Goal: Find specific fact: Find specific fact

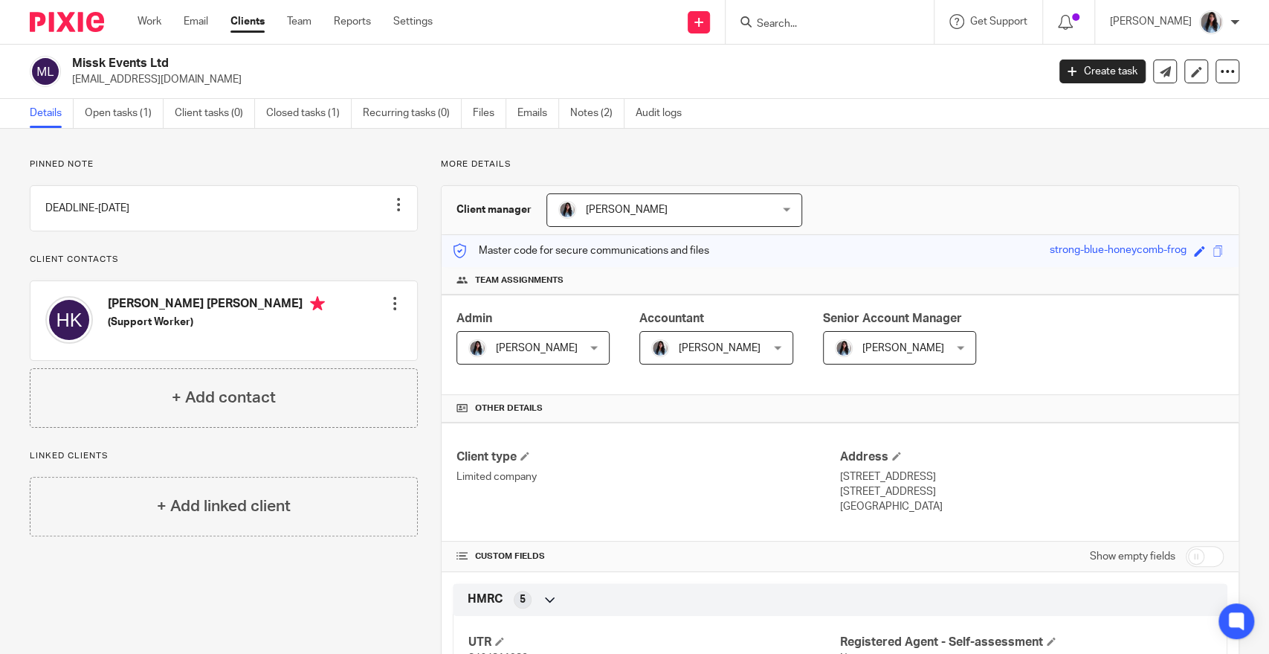
drag, startPoint x: 0, startPoint y: 0, endPoint x: 827, endPoint y: 35, distance: 827.5
click at [824, 36] on div at bounding box center [830, 22] width 208 height 44
click at [828, 35] on div at bounding box center [830, 22] width 208 height 44
click at [842, 19] on input "Search" at bounding box center [822, 24] width 134 height 13
type input "brock re"
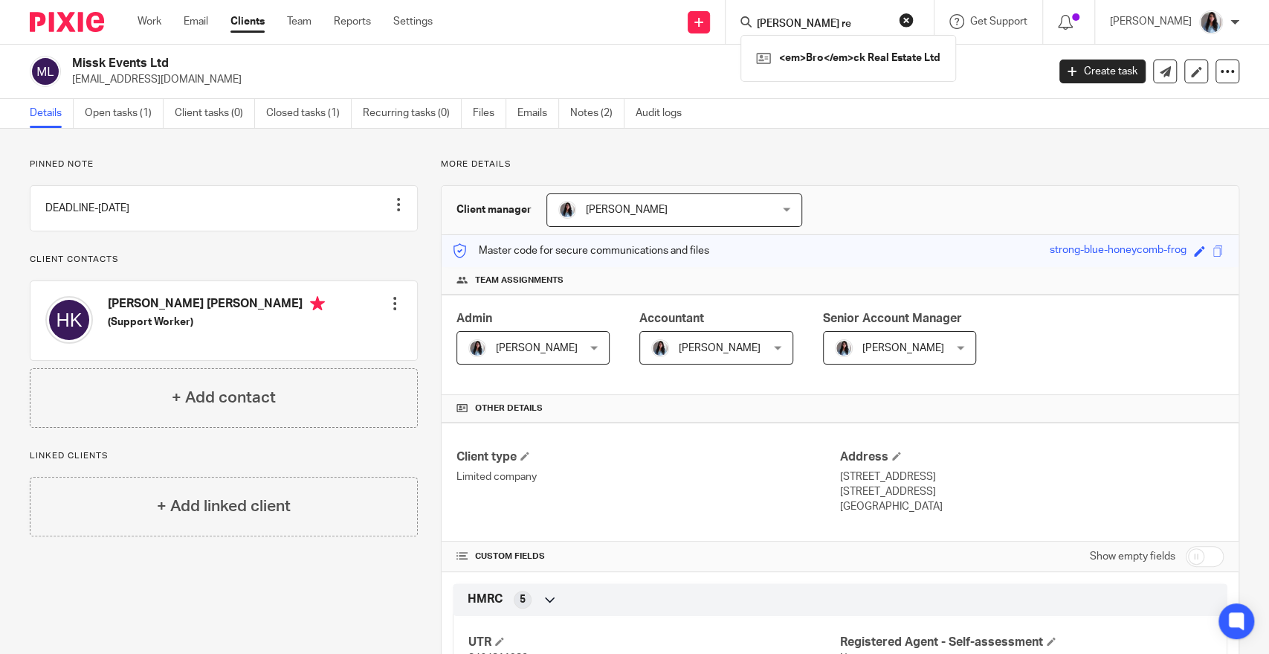
click button "submit" at bounding box center [0, 0] width 0 height 0
click at [898, 58] on link at bounding box center [847, 58] width 190 height 22
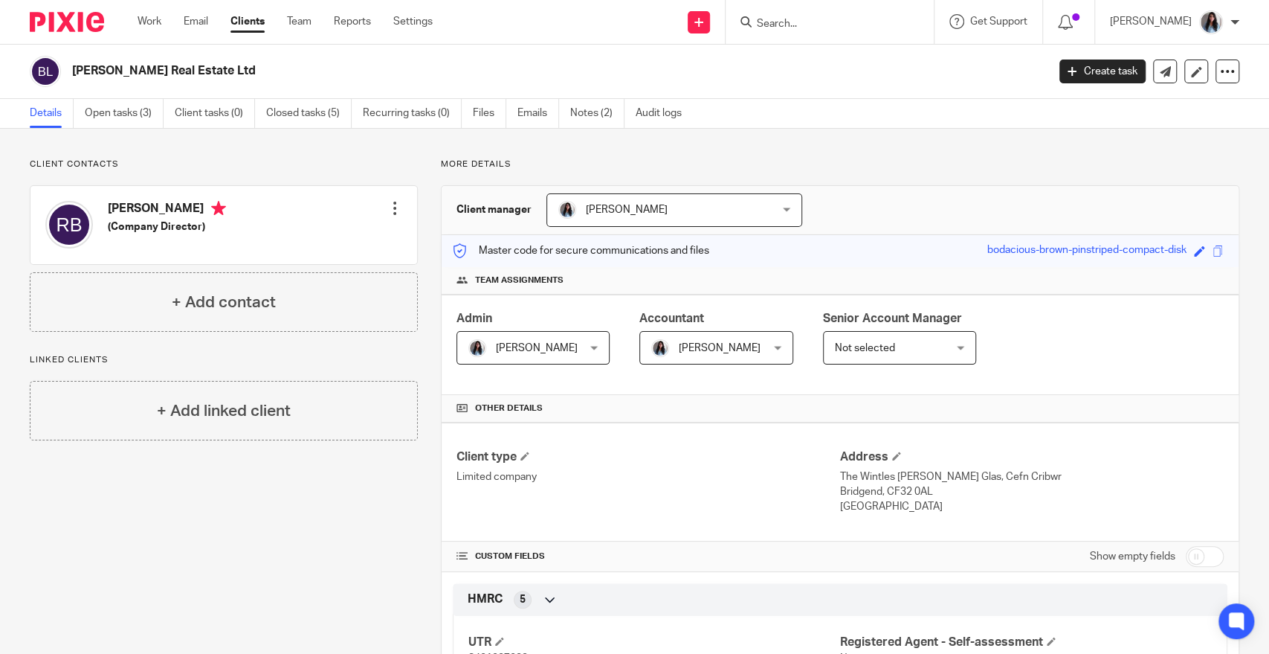
click at [911, 357] on span "Not selected" at bounding box center [891, 347] width 113 height 31
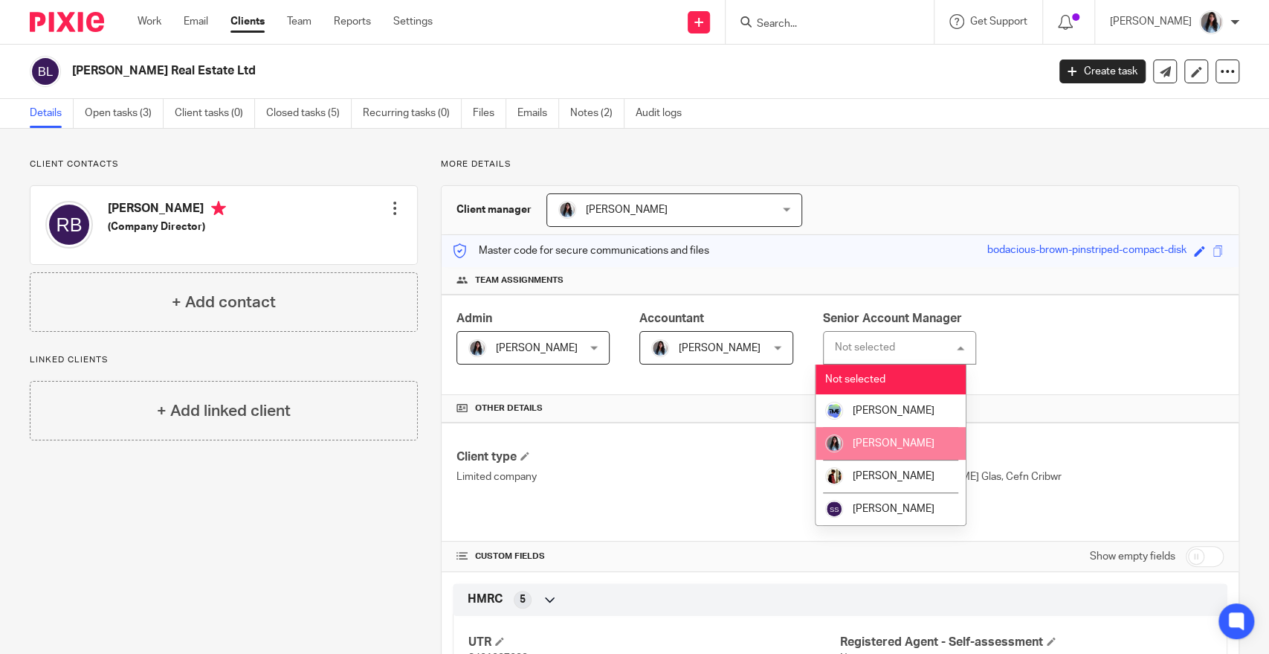
click at [833, 445] on img at bounding box center [834, 443] width 18 height 18
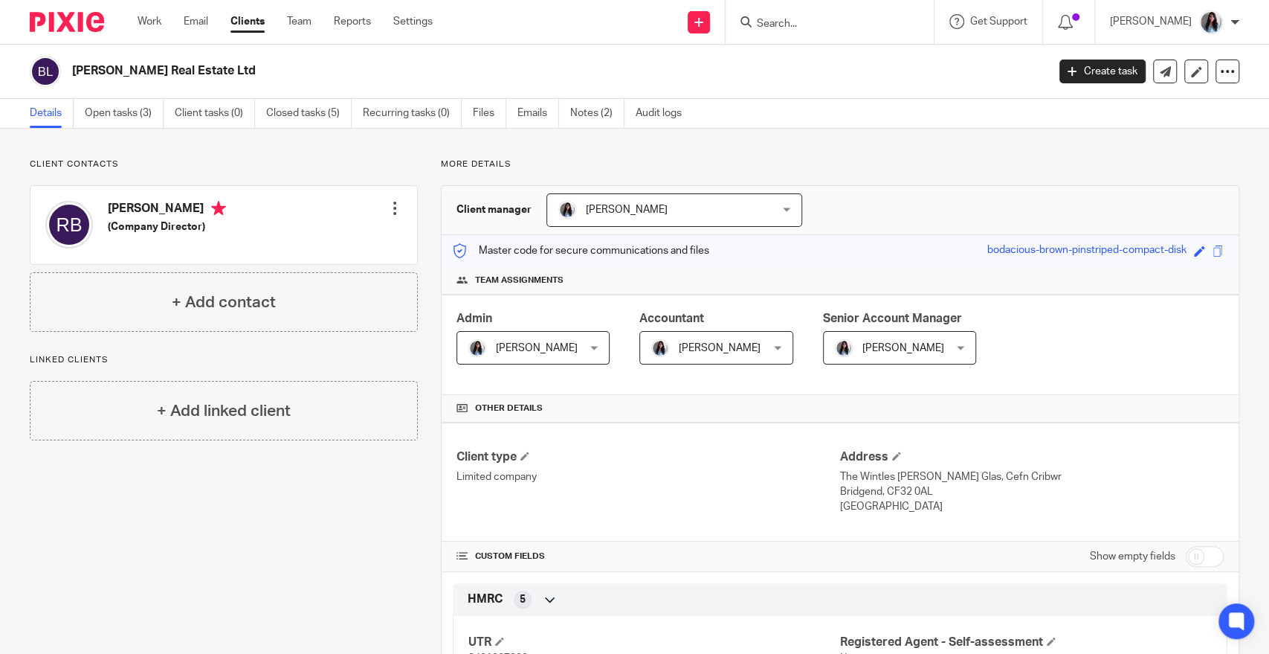
drag, startPoint x: 679, startPoint y: 457, endPoint x: 583, endPoint y: 378, distance: 123.7
click at [676, 444] on div "Client type Limited company Address The Wintles [PERSON_NAME] Glas, Cefn Cribwr…" at bounding box center [840, 481] width 797 height 119
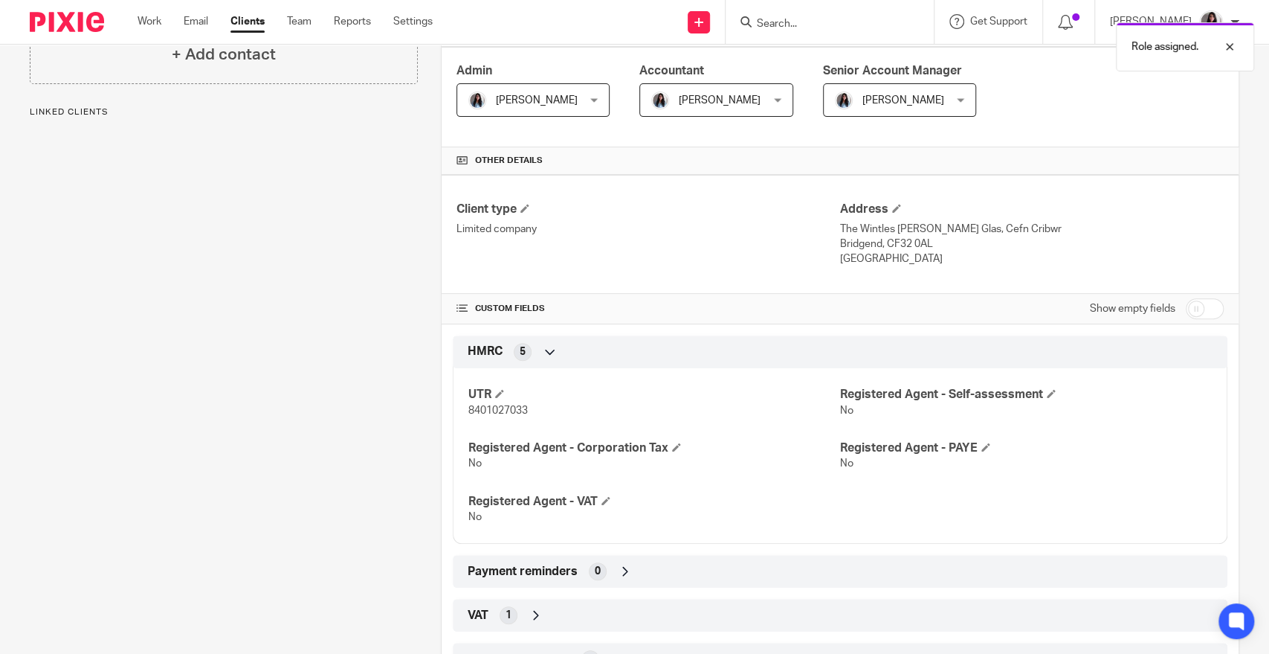
click at [507, 416] on div "UTR 8401027033 Registered Agent - Self-assessment No Registered Agent - Corpora…" at bounding box center [840, 450] width 775 height 187
click at [508, 409] on span "8401027033" at bounding box center [497, 410] width 59 height 10
click at [509, 409] on span "8401027033" at bounding box center [497, 410] width 59 height 10
click at [510, 409] on span "8401027033" at bounding box center [497, 410] width 59 height 10
copy p "8401027033"
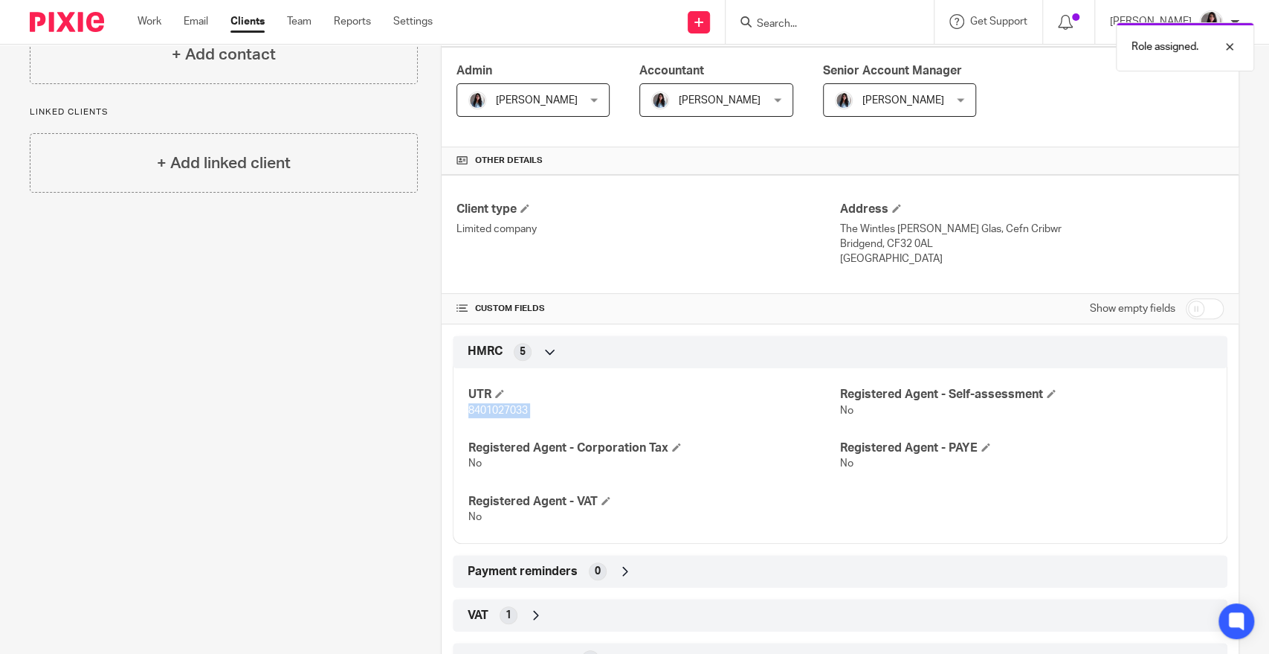
click at [488, 413] on span "8401027033" at bounding box center [497, 410] width 59 height 10
